Goal: Information Seeking & Learning: Learn about a topic

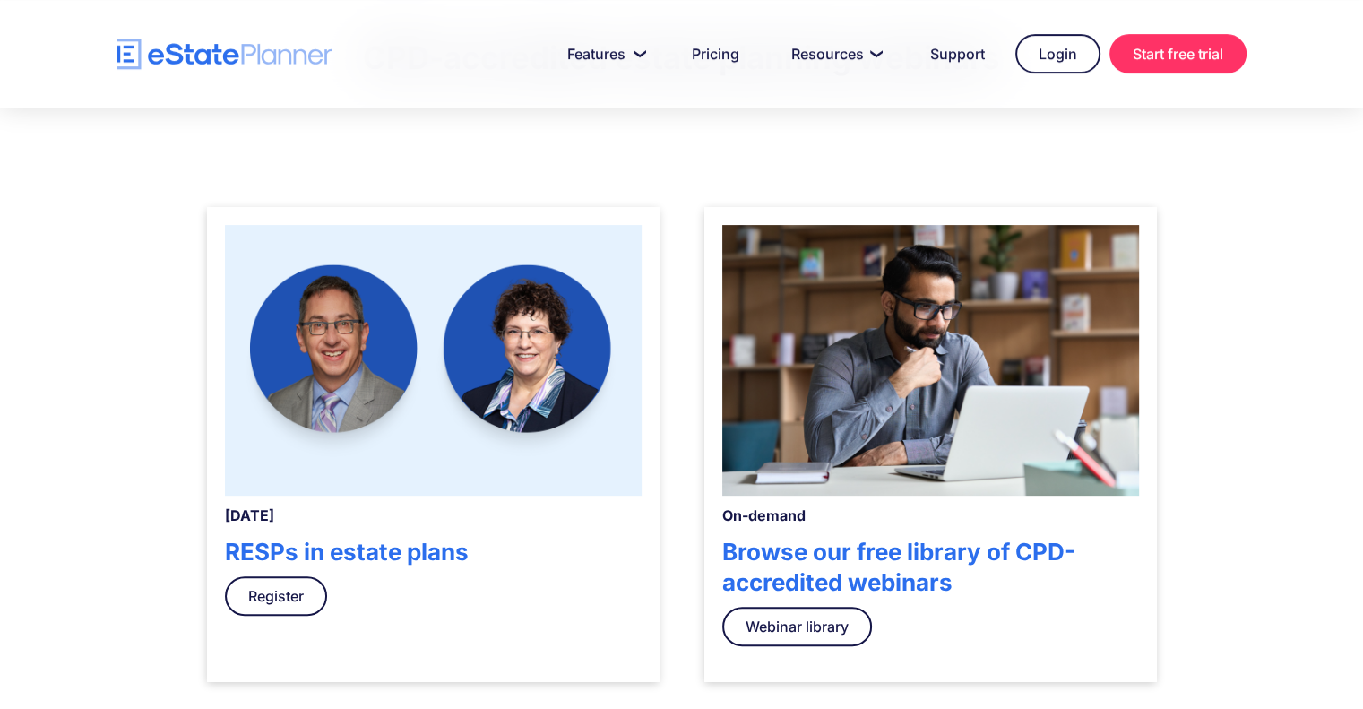
scroll to position [466, 0]
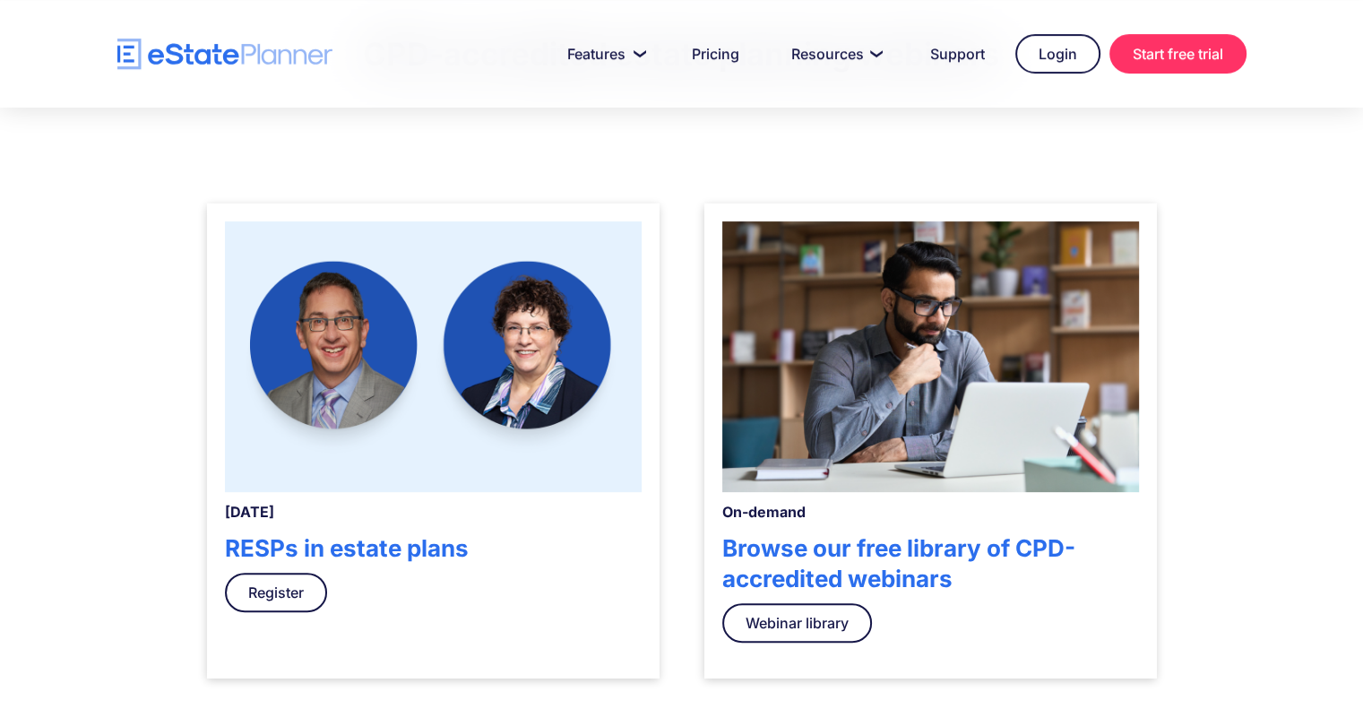
click at [54, 451] on div "CPD-accredited estate planning webinars [DATE] RESPs in estate plans Register O…" at bounding box center [681, 351] width 1363 height 787
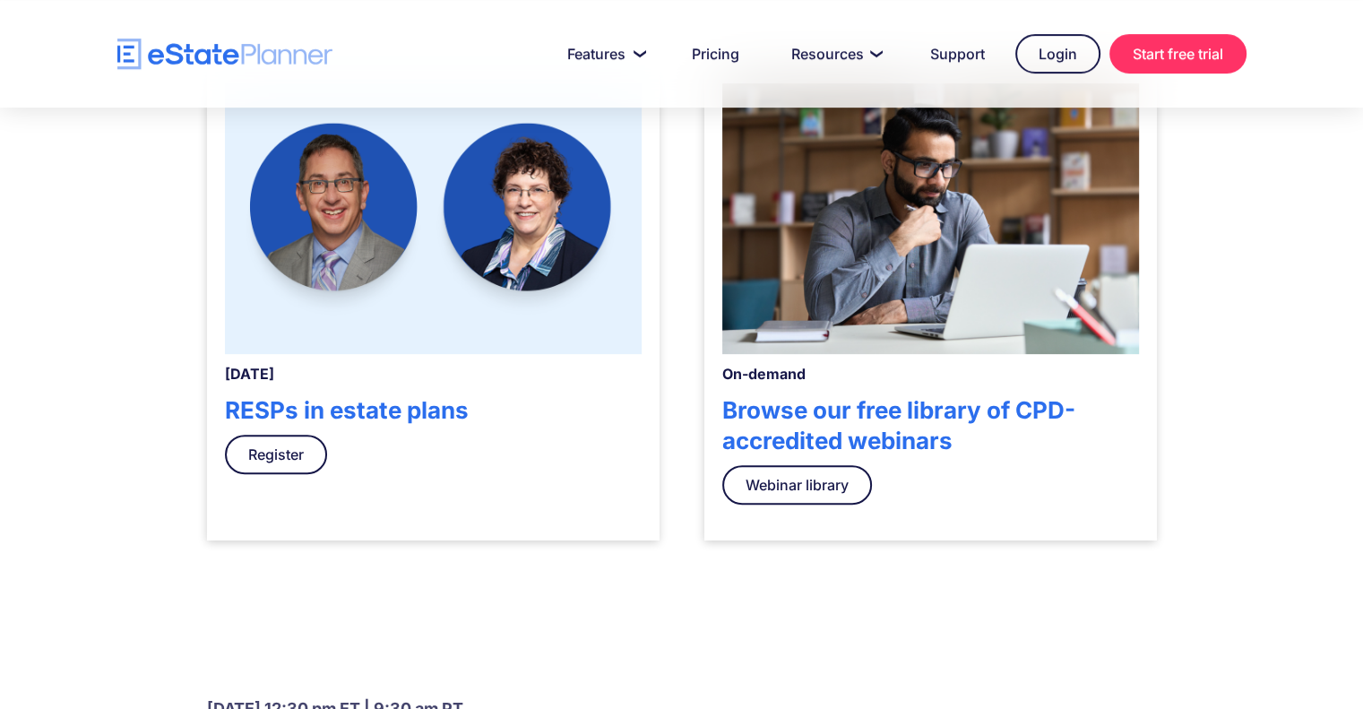
scroll to position [681, 0]
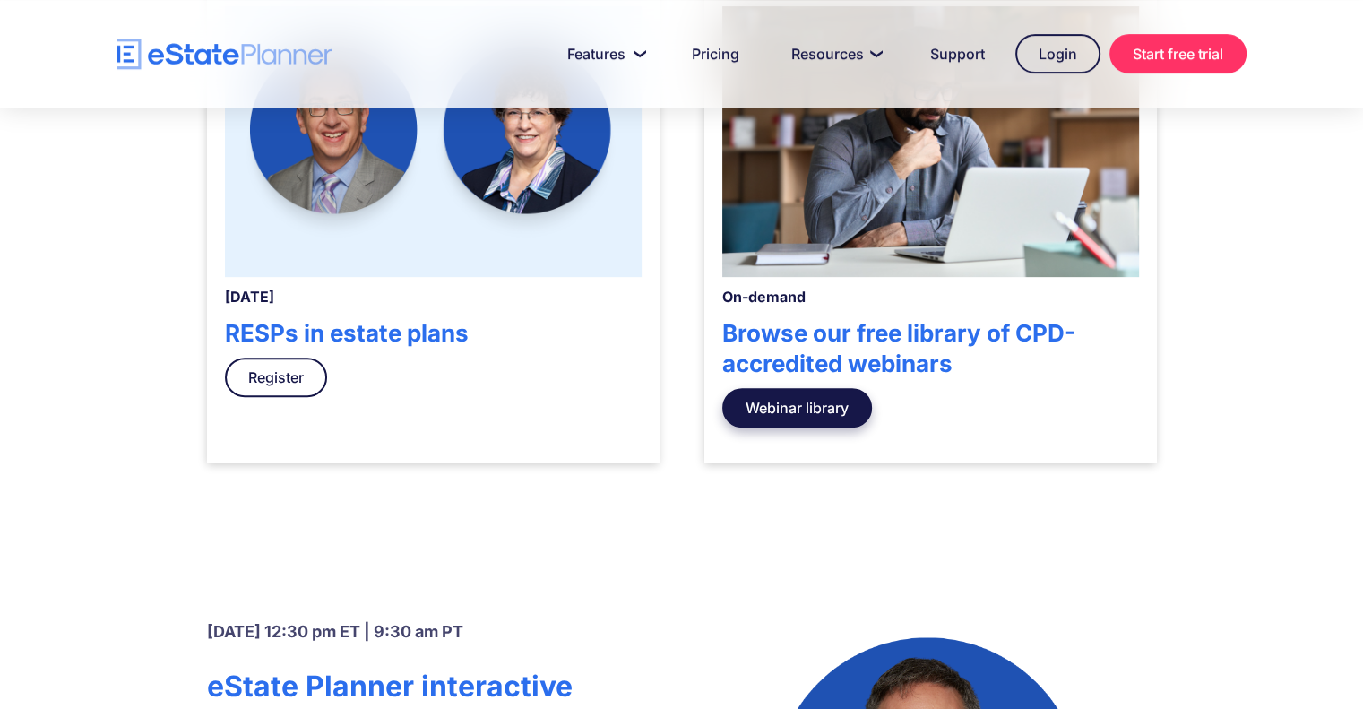
click at [805, 405] on link "Webinar library" at bounding box center [797, 407] width 150 height 39
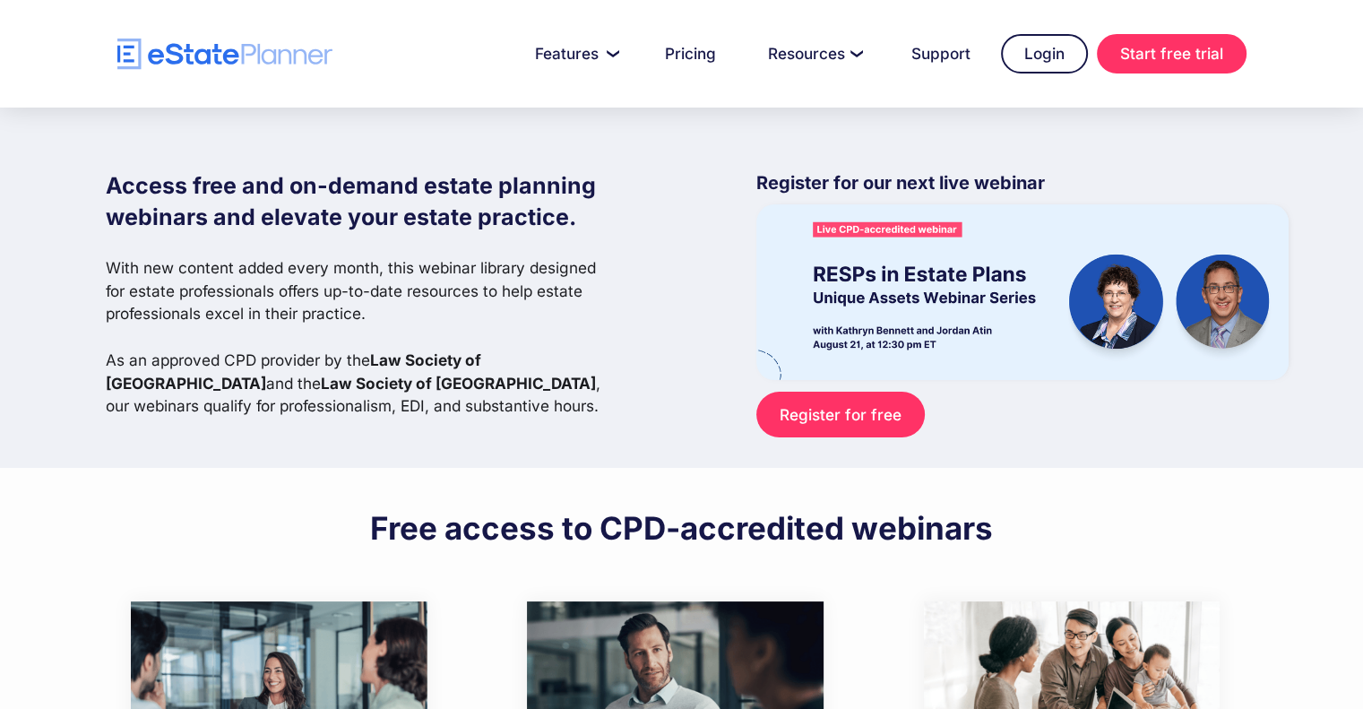
click at [122, 418] on div "Access free and on-demand estate planning webinars and elevate your estate prac…" at bounding box center [697, 288] width 1183 height 360
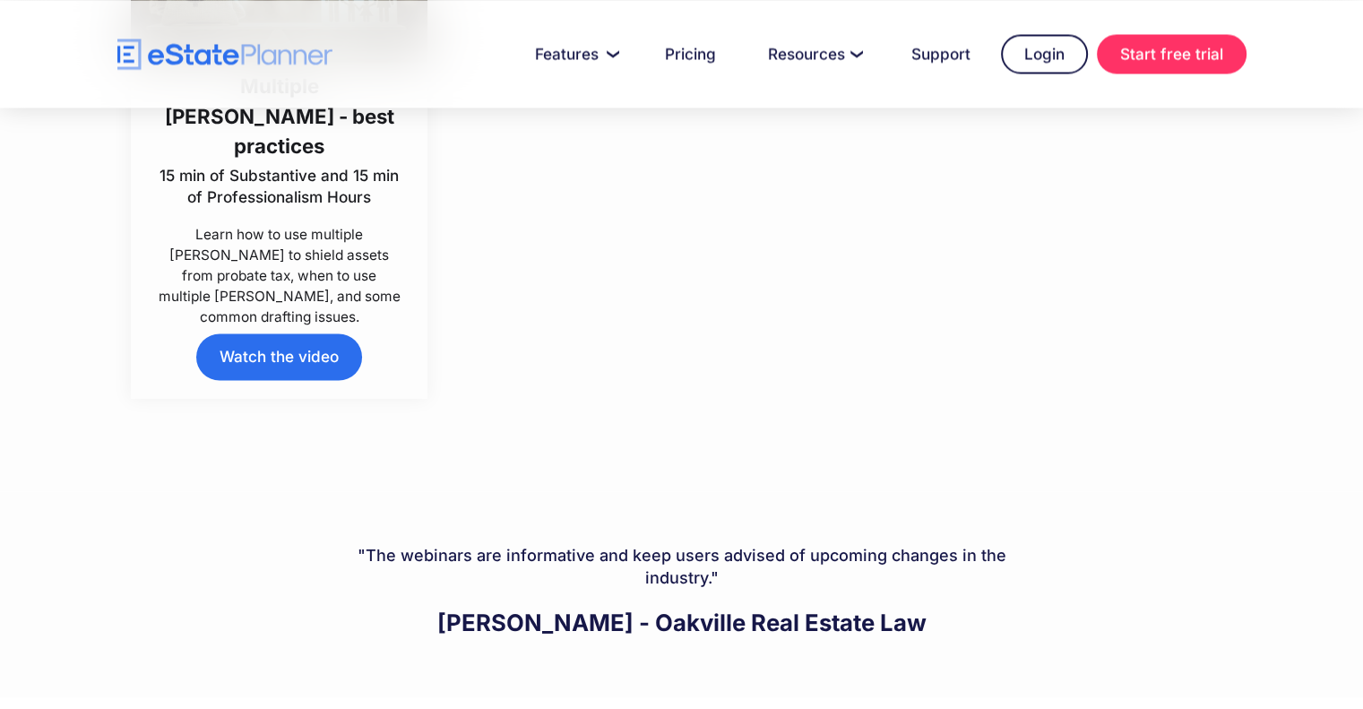
scroll to position [9873, 0]
